Goal: Find specific page/section: Find specific page/section

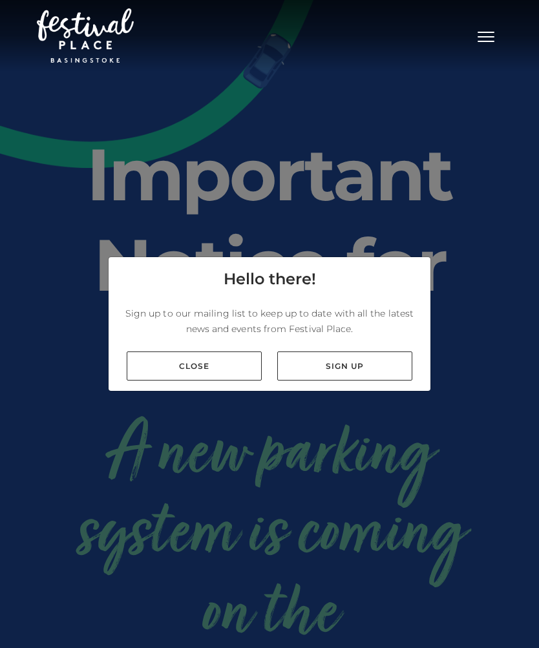
click at [162, 381] on link "Close" at bounding box center [194, 366] width 135 height 29
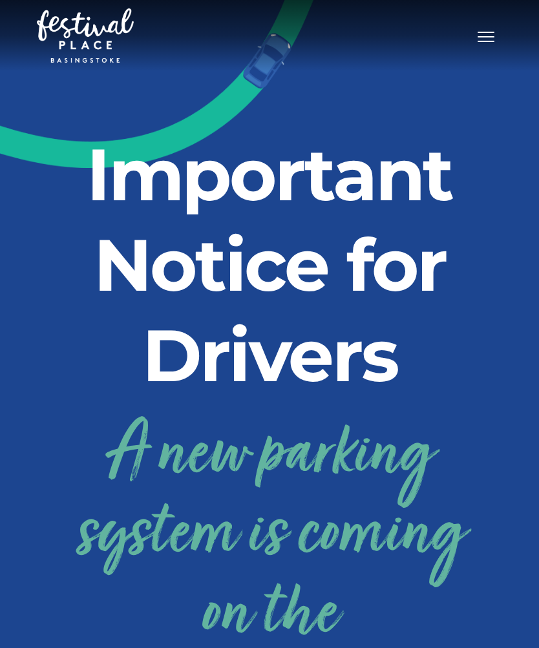
click at [476, 42] on button "Toggle navigation" at bounding box center [486, 35] width 32 height 19
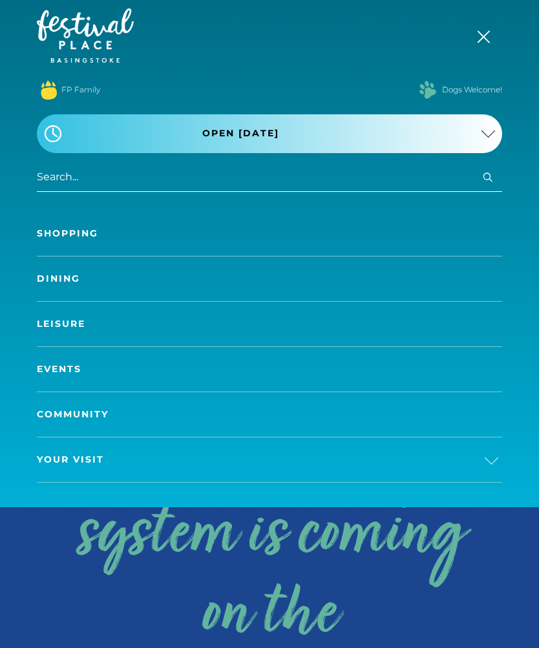
click at [44, 281] on link "Dining" at bounding box center [269, 279] width 465 height 45
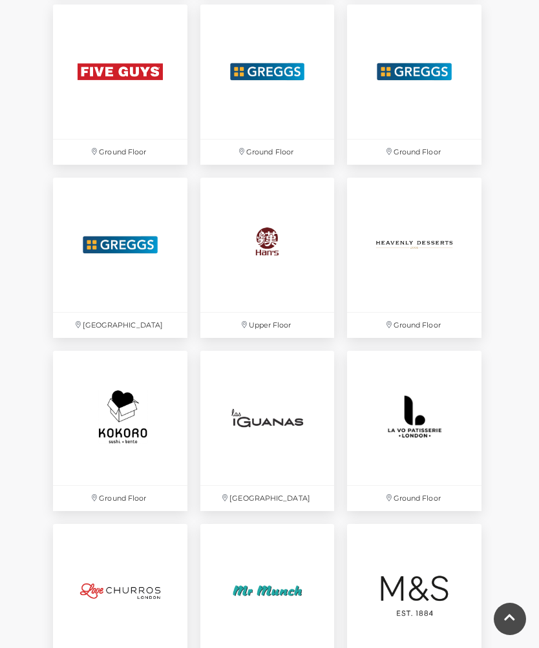
scroll to position [1923, 0]
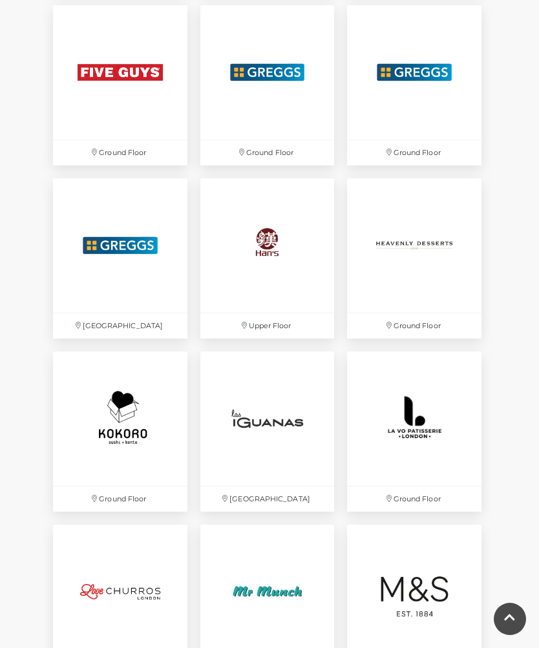
click at [262, 245] on img at bounding box center [267, 245] width 134 height 134
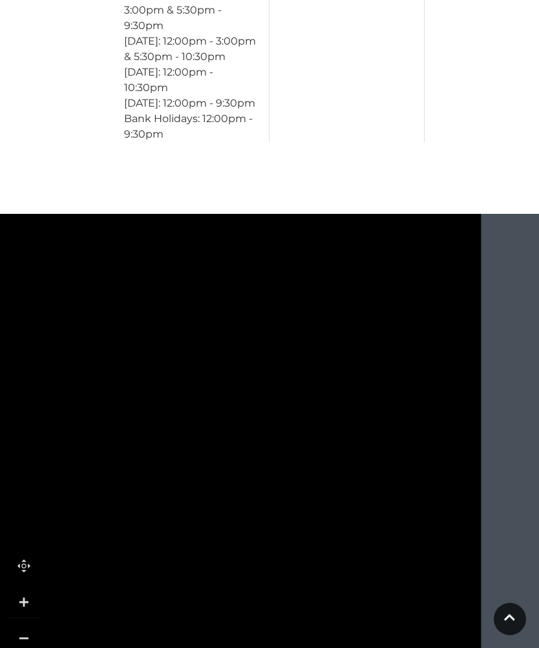
scroll to position [1302, 0]
